Goal: Task Accomplishment & Management: Complete application form

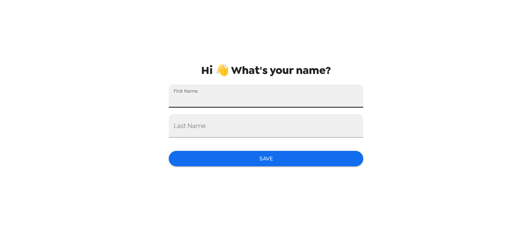
click at [313, 95] on input "First Name" at bounding box center [266, 95] width 195 height 23
type input "[PERSON_NAME]"
click at [245, 164] on button "Save" at bounding box center [266, 158] width 195 height 15
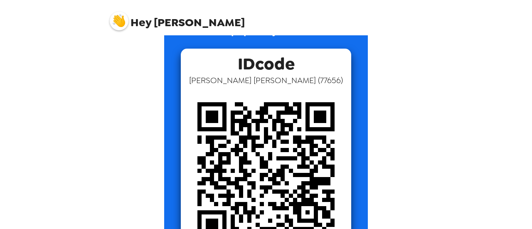
scroll to position [37, 0]
